Goal: Transaction & Acquisition: Register for event/course

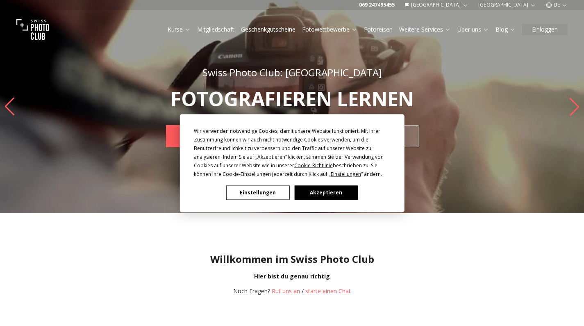
click at [322, 194] on button "Akzeptieren" at bounding box center [325, 192] width 63 height 14
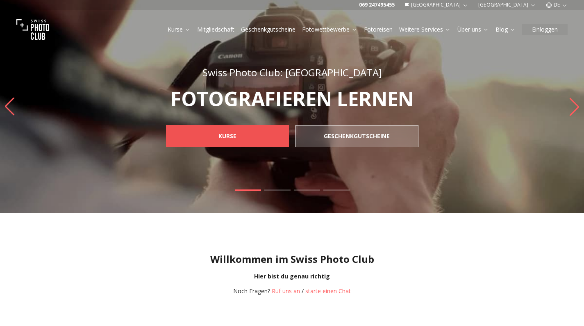
click at [209, 134] on link "KURSE" at bounding box center [227, 136] width 123 height 22
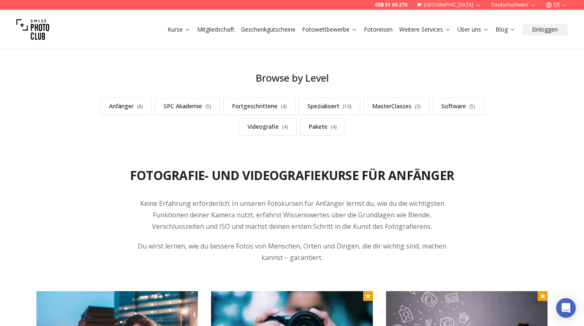
scroll to position [377, 0]
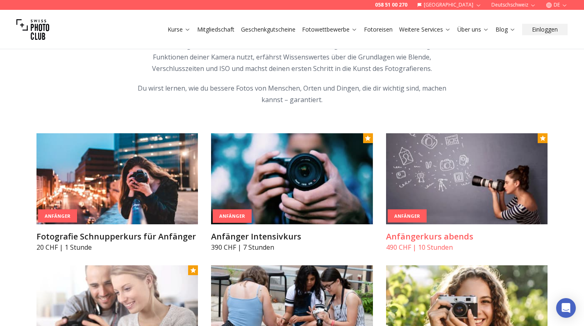
click at [470, 176] on img at bounding box center [467, 178] width 162 height 91
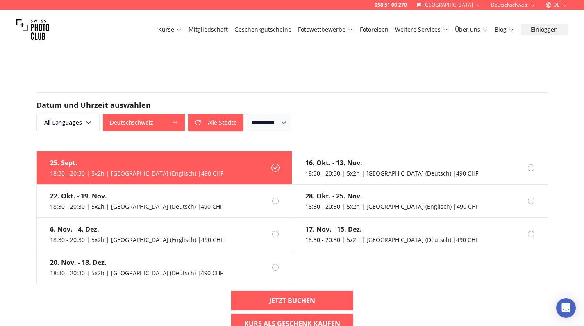
scroll to position [536, 0]
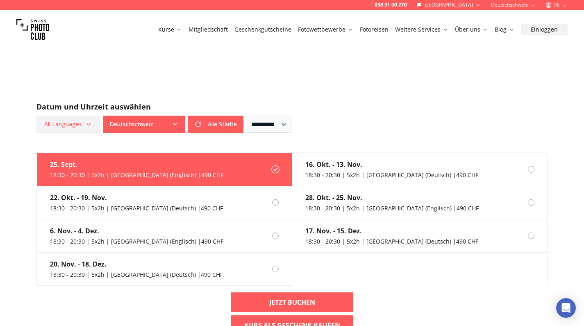
click at [88, 121] on icon "button" at bounding box center [88, 124] width 7 height 7
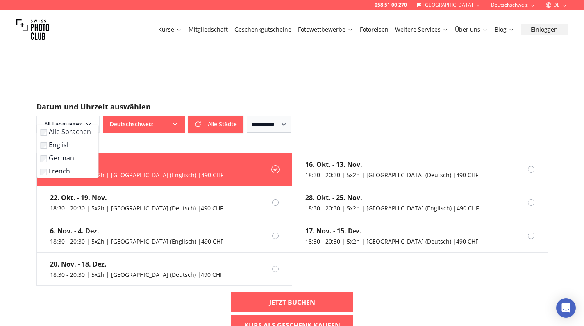
click at [59, 148] on label "English" at bounding box center [66, 145] width 51 height 10
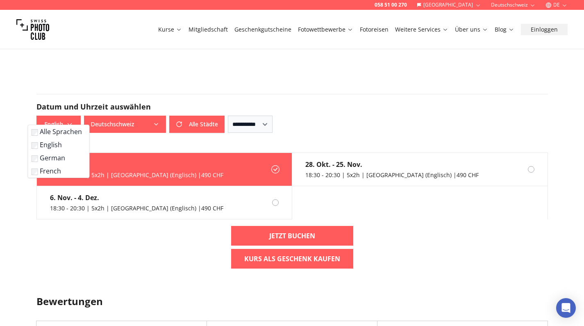
click at [49, 144] on label "English" at bounding box center [57, 145] width 51 height 10
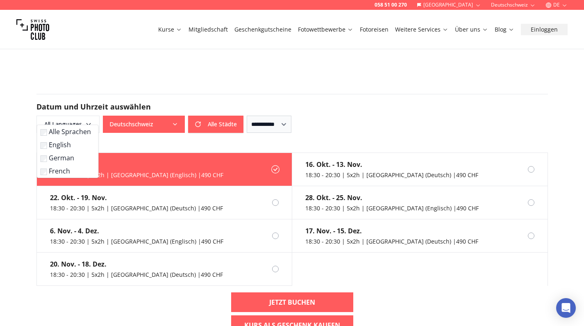
click at [56, 144] on label "English" at bounding box center [66, 145] width 51 height 10
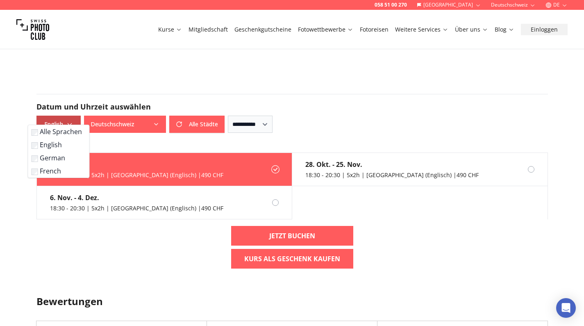
click at [61, 117] on span "English" at bounding box center [59, 124] width 42 height 15
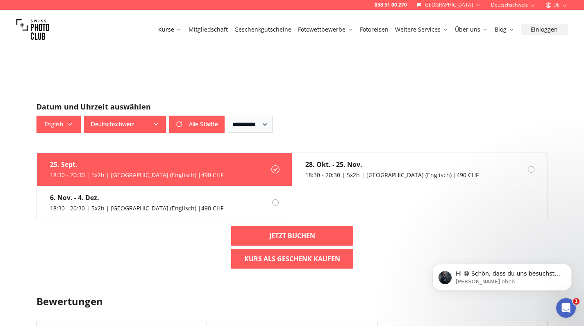
scroll to position [0, 0]
click at [68, 121] on icon "button" at bounding box center [69, 124] width 7 height 7
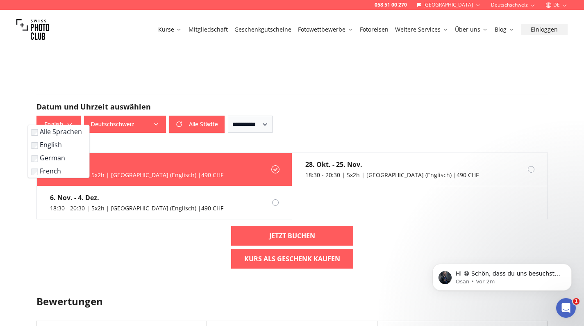
click at [48, 158] on label "German" at bounding box center [57, 158] width 51 height 10
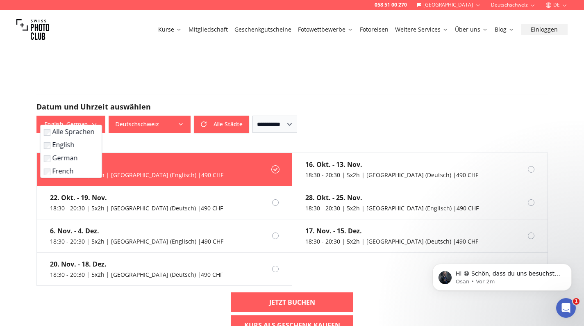
click at [50, 145] on label "English" at bounding box center [69, 145] width 51 height 10
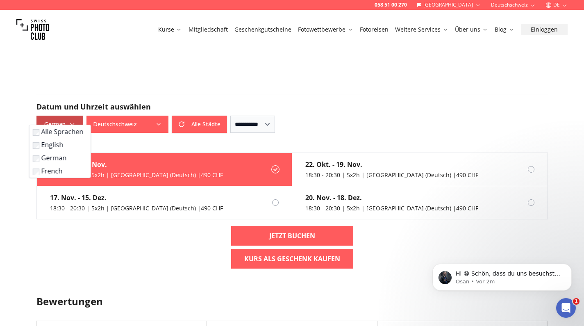
click at [56, 117] on span "German" at bounding box center [60, 124] width 44 height 15
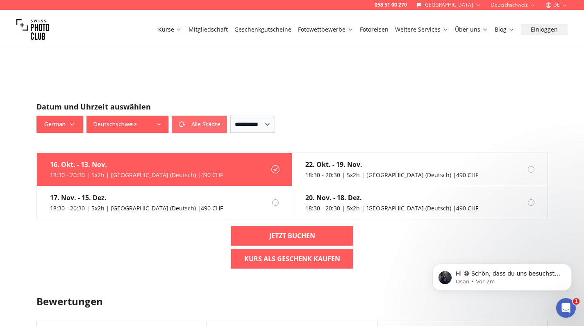
click at [200, 116] on button "Alle Städte" at bounding box center [199, 124] width 55 height 17
click at [200, 116] on div "Alle Städte Alle Städte" at bounding box center [157, 124] width 141 height 17
click at [203, 116] on div "Alle Städte Alle Städte" at bounding box center [157, 124] width 141 height 17
click at [154, 116] on button "Alle Städte" at bounding box center [128, 124] width 82 height 17
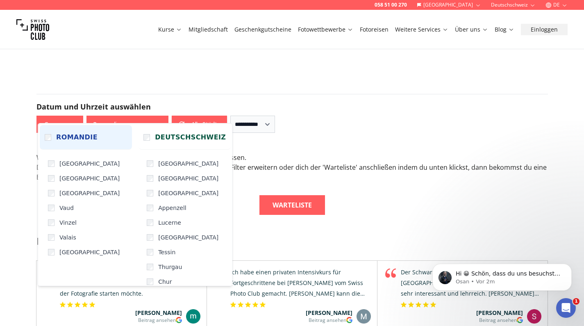
click at [65, 140] on span "Romandie" at bounding box center [76, 137] width 41 height 10
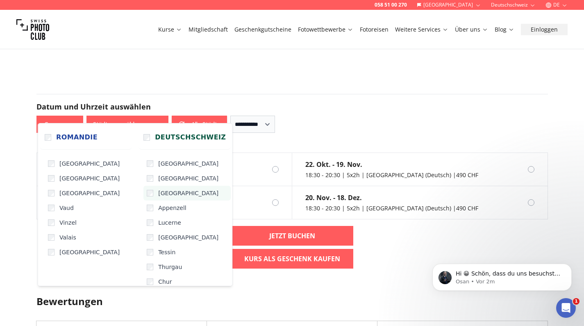
click at [144, 189] on label "[GEOGRAPHIC_DATA]" at bounding box center [187, 193] width 87 height 15
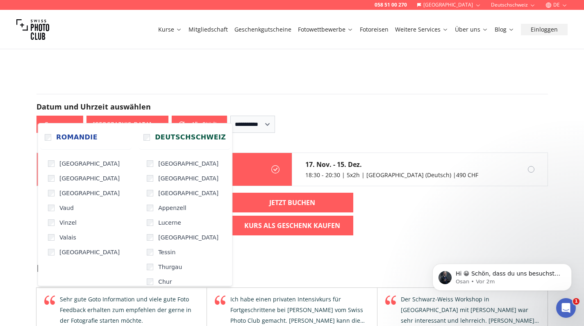
click at [142, 116] on button "[GEOGRAPHIC_DATA]" at bounding box center [128, 124] width 82 height 17
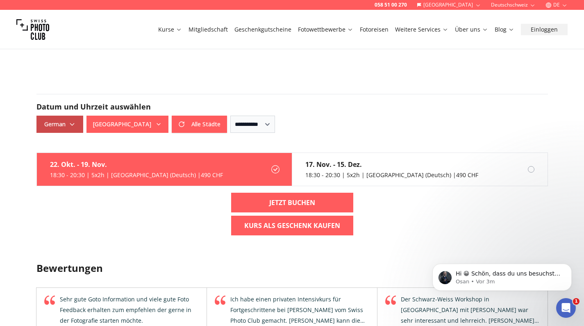
click at [70, 121] on icon "button" at bounding box center [72, 124] width 7 height 7
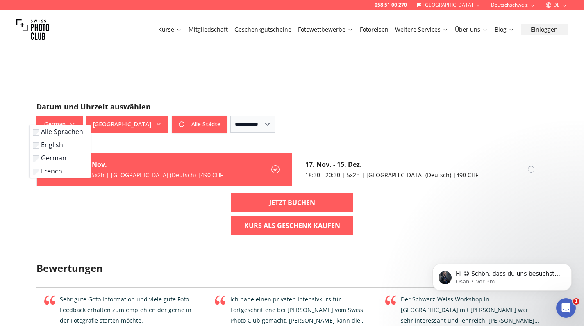
click at [60, 144] on label "English" at bounding box center [58, 145] width 51 height 10
click at [59, 117] on span "English" at bounding box center [59, 124] width 42 height 15
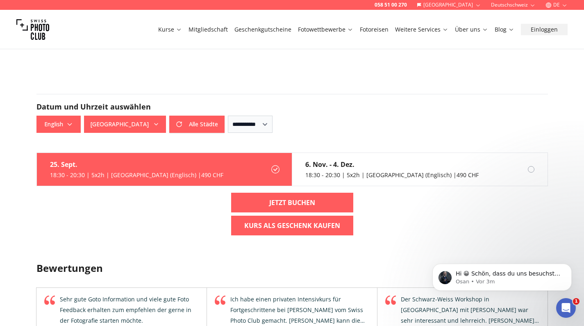
click at [148, 160] on div "25. Sept." at bounding box center [136, 165] width 173 height 10
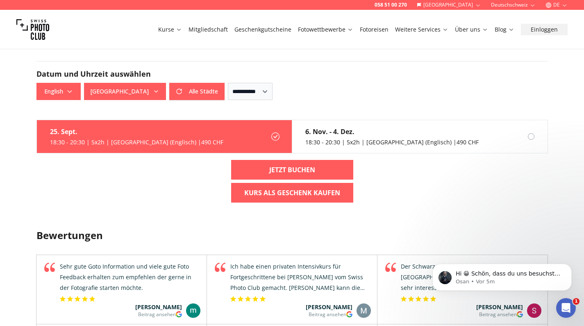
scroll to position [567, 0]
